Goal: Book appointment/travel/reservation

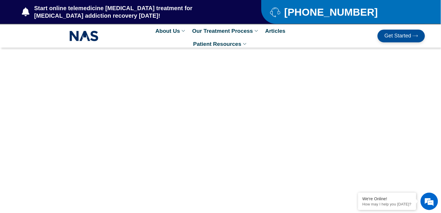
click at [398, 33] on span "Get Started" at bounding box center [398, 36] width 27 height 6
